Goal: Task Accomplishment & Management: Manage account settings

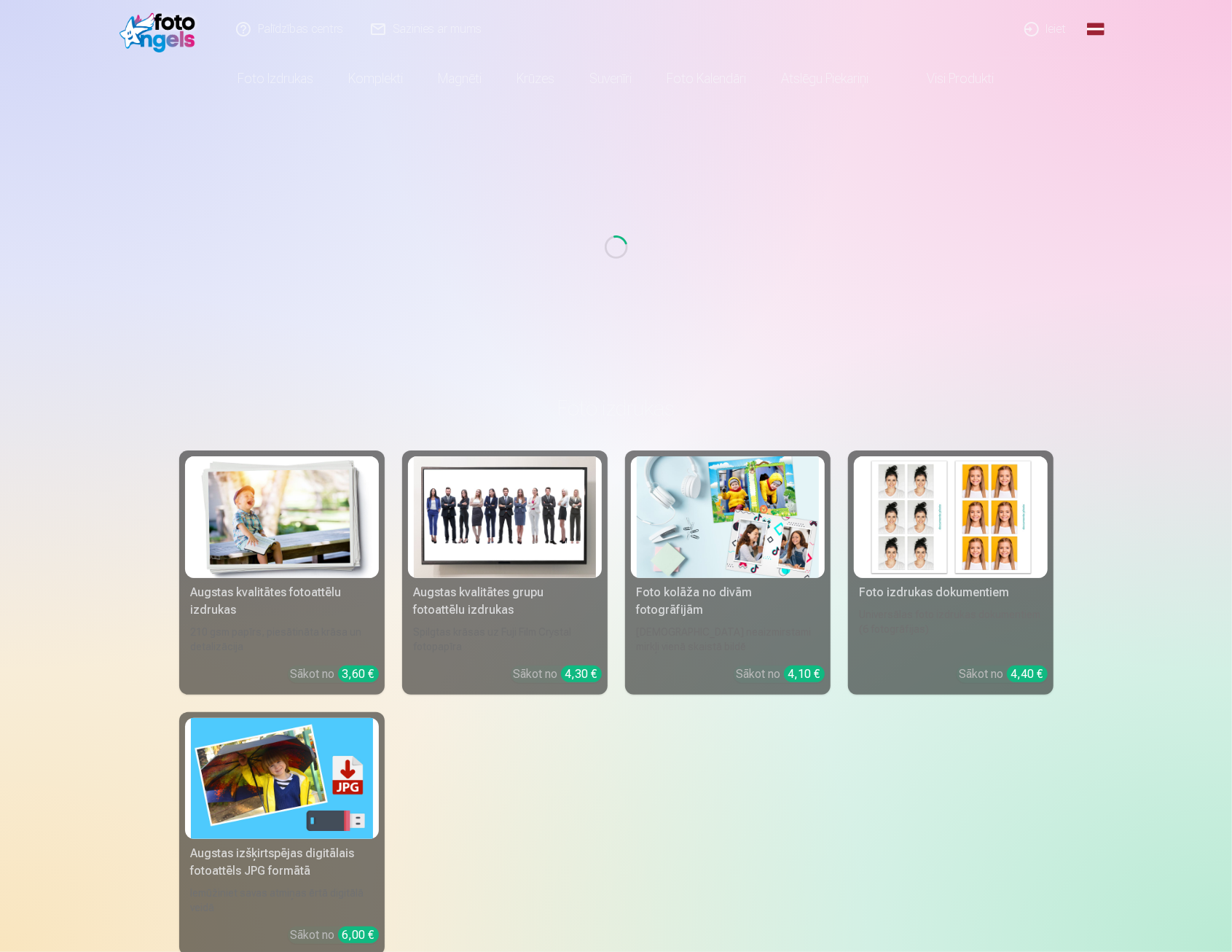
click at [1036, 32] on link "Ieiet" at bounding box center [1046, 29] width 70 height 58
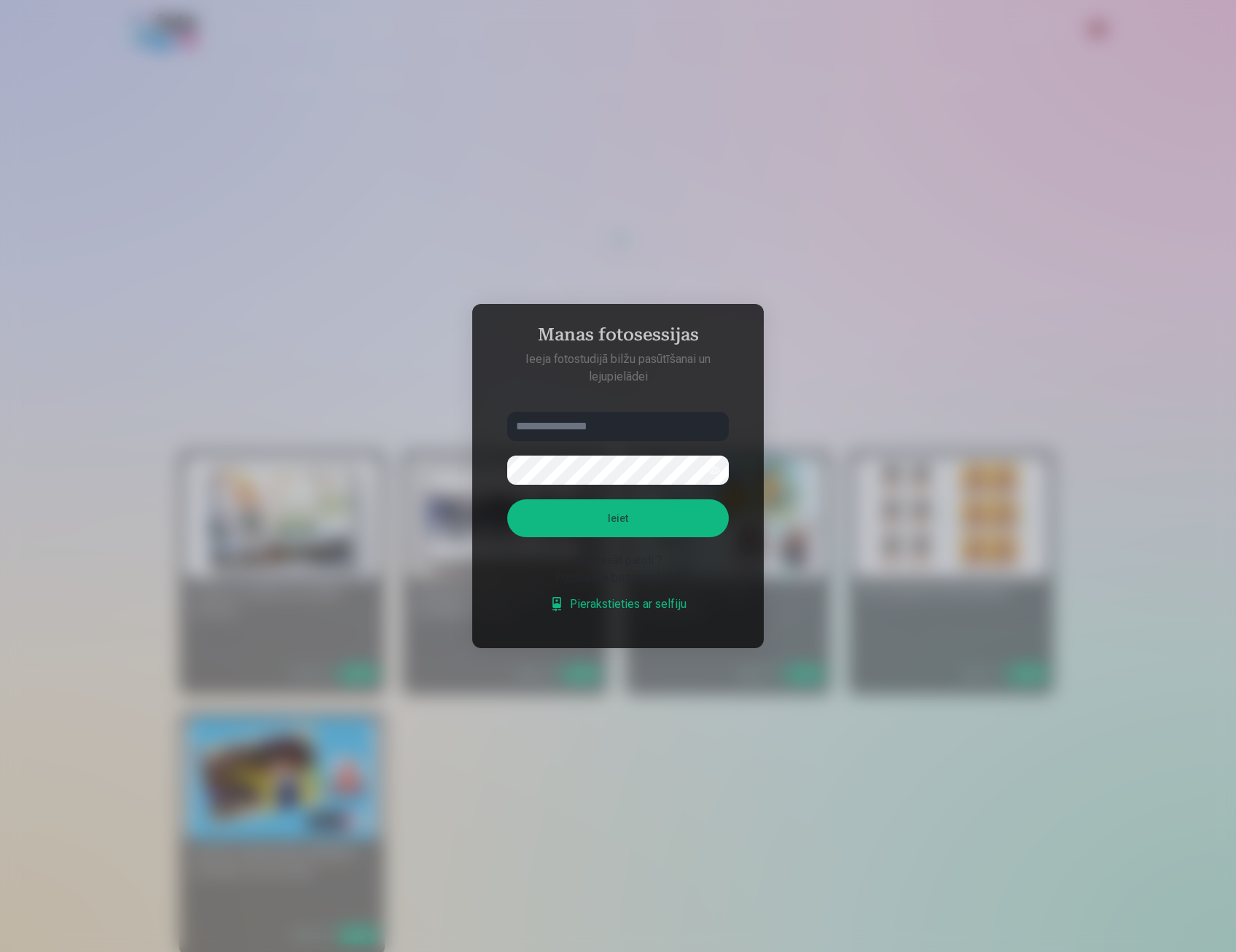
drag, startPoint x: 987, startPoint y: 174, endPoint x: 1000, endPoint y: 106, distance: 69.2
click at [987, 172] on div at bounding box center [618, 476] width 1236 height 952
